Goal: Book appointment/travel/reservation

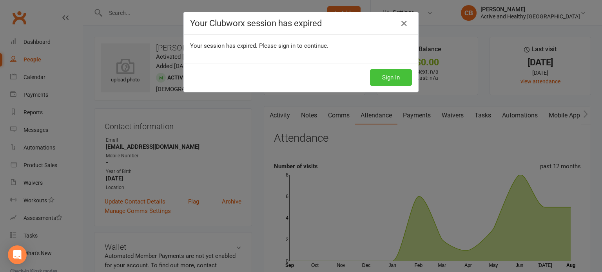
scroll to position [353, 0]
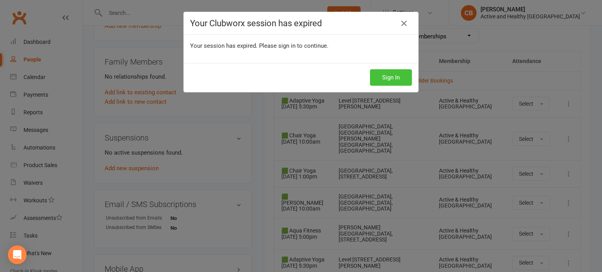
click at [404, 80] on button "Sign In" at bounding box center [391, 77] width 42 height 16
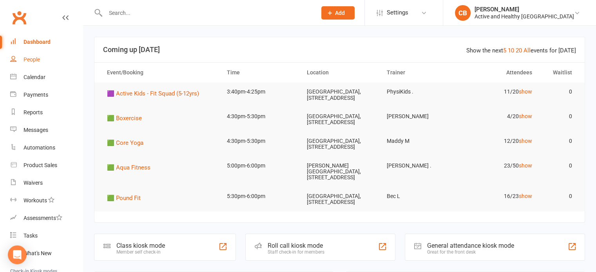
click at [44, 58] on link "People" at bounding box center [46, 60] width 73 height 18
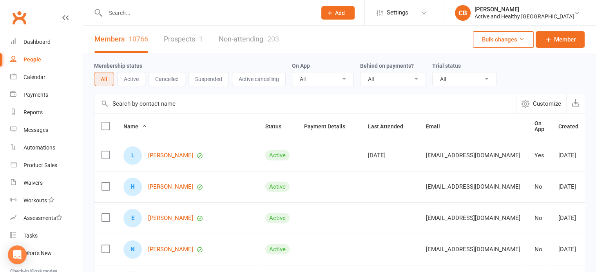
click at [158, 102] on input "text" at bounding box center [305, 103] width 422 height 19
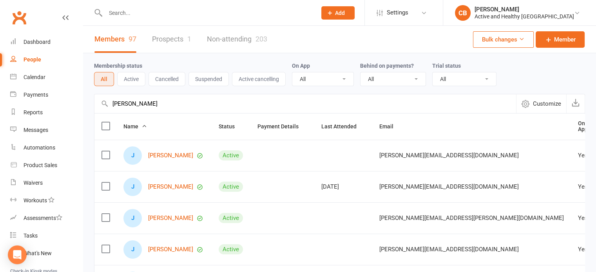
type input "julie brodie"
click at [49, 38] on link "Dashboard" at bounding box center [46, 42] width 73 height 18
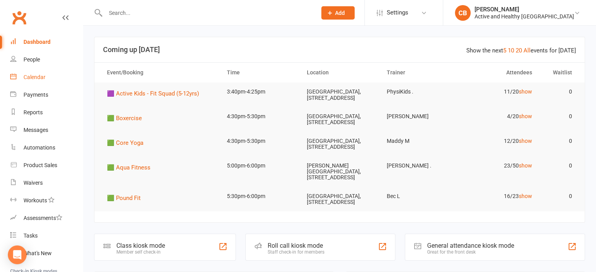
click at [41, 76] on div "Calendar" at bounding box center [35, 77] width 22 height 6
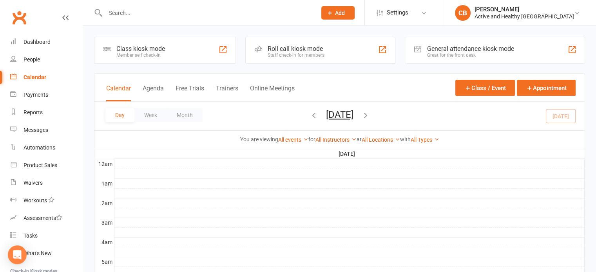
click at [370, 110] on button "button" at bounding box center [365, 116] width 9 height 14
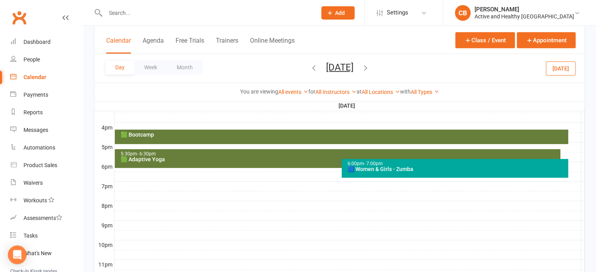
scroll to position [337, 0]
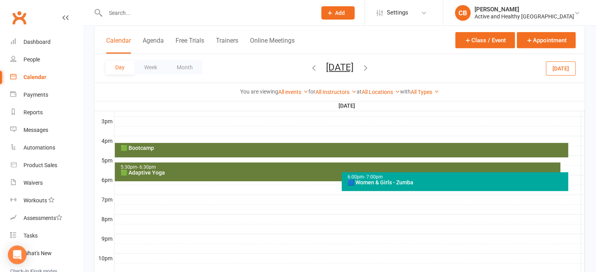
click at [215, 161] on div at bounding box center [349, 160] width 470 height 9
click at [222, 171] on div "🟩 Adaptive Yoga" at bounding box center [339, 172] width 439 height 5
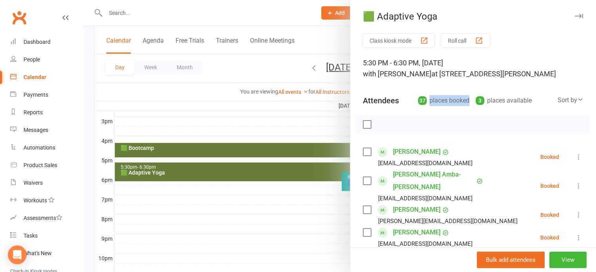
drag, startPoint x: 417, startPoint y: 98, endPoint x: 459, endPoint y: 100, distance: 41.6
click at [459, 100] on div "37 places booked" at bounding box center [443, 100] width 51 height 11
click at [441, 103] on div "37 places booked" at bounding box center [443, 100] width 51 height 11
click at [275, 7] on div at bounding box center [339, 136] width 513 height 272
